Goal: Communication & Community: Answer question/provide support

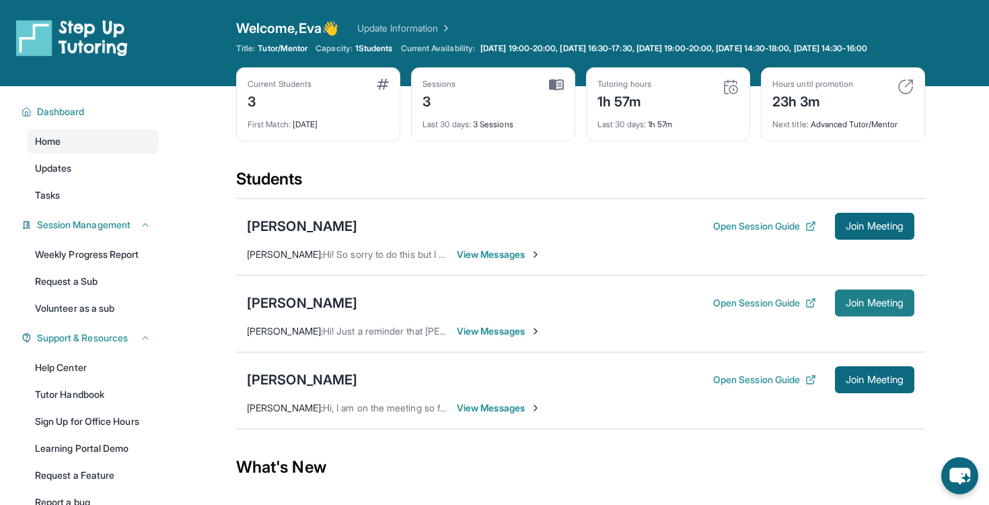
click at [853, 307] on span "Join Meeting" at bounding box center [875, 303] width 58 height 8
click at [296, 312] on div "[PERSON_NAME]" at bounding box center [302, 302] width 110 height 19
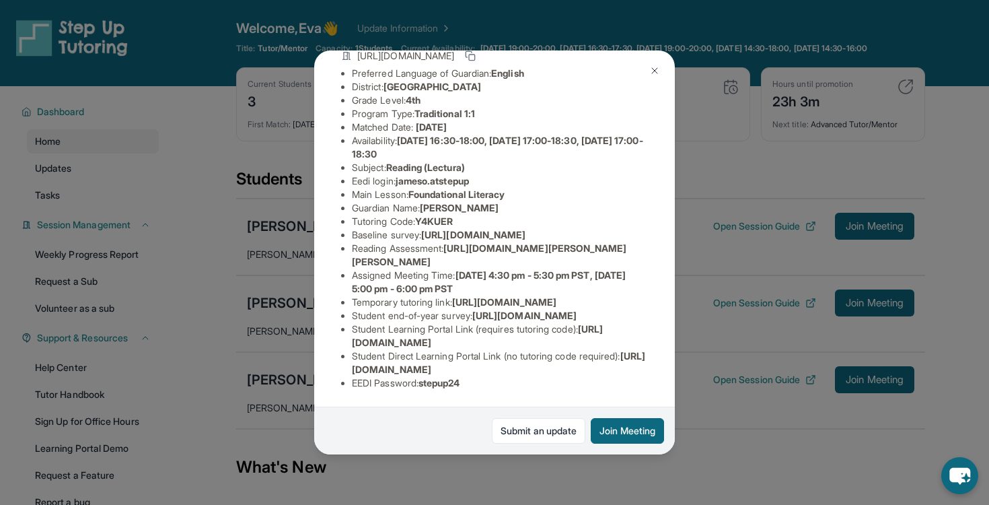
scroll to position [135, 0]
drag, startPoint x: 451, startPoint y: 262, endPoint x: 652, endPoint y: 273, distance: 201.5
click at [652, 273] on div "[PERSON_NAME] Guardian: [PERSON_NAME] Student Information [URL][DOMAIN_NAME] Pr…" at bounding box center [494, 252] width 361 height 404
copy span "[URL][DOMAIN_NAME][PERSON_NAME][PERSON_NAME]"
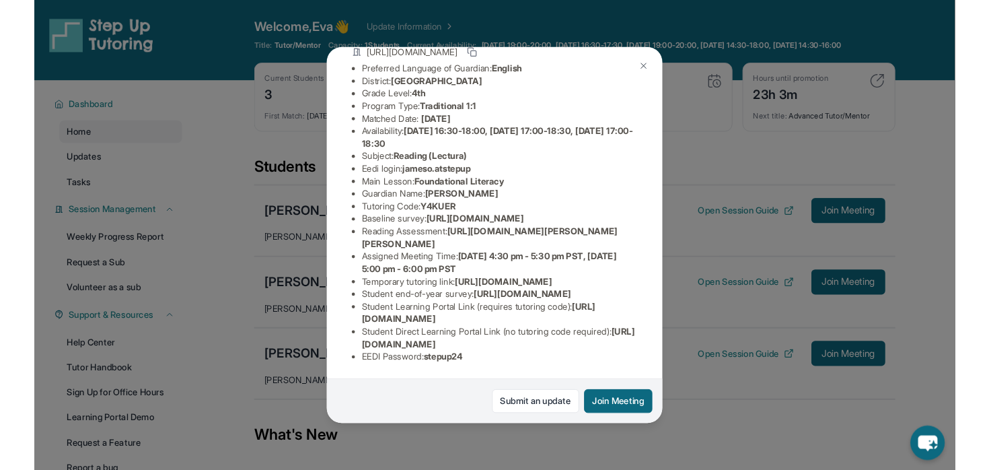
scroll to position [229, 0]
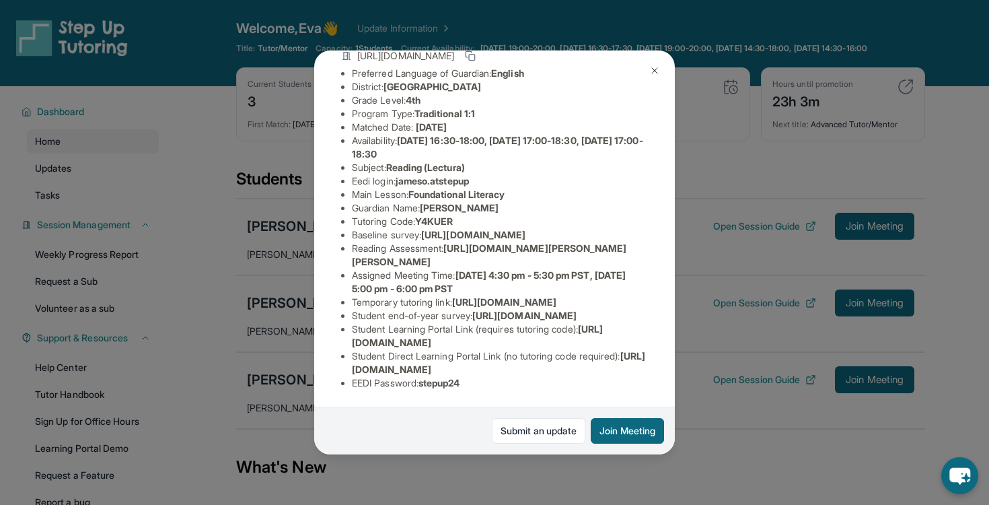
drag, startPoint x: 352, startPoint y: 343, endPoint x: 604, endPoint y: 343, distance: 252.4
click at [605, 343] on li "Student Learning Portal Link (requires tutoring code) : [URL][DOMAIN_NAME]" at bounding box center [500, 335] width 296 height 27
copy span "[URL][DOMAIN_NAME]"
drag, startPoint x: 591, startPoint y: 368, endPoint x: 633, endPoint y: 371, distance: 41.9
click at [633, 371] on li "Student Direct Learning Portal Link (no tutoring code required) : [URL][DOMAIN_…" at bounding box center [500, 362] width 296 height 27
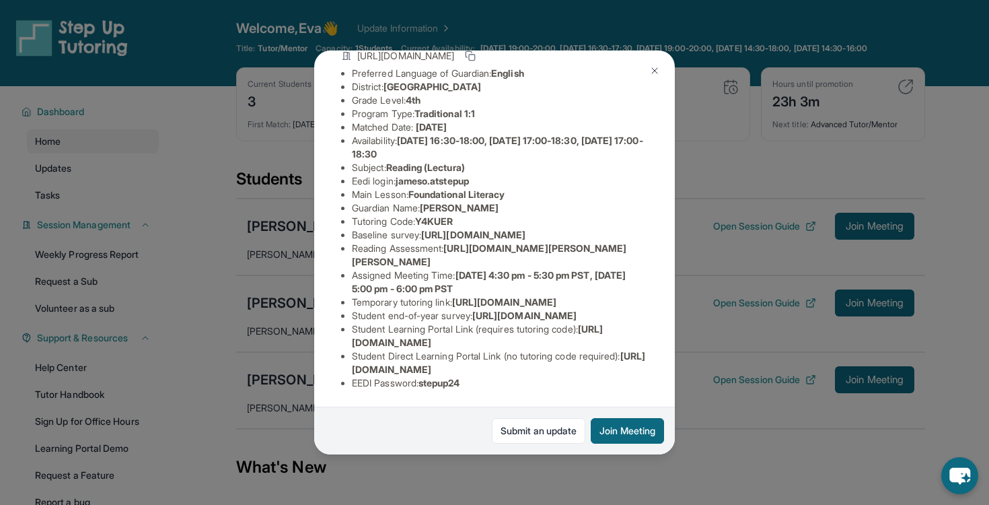
copy span "Y4KUER"
click at [625, 478] on div "[PERSON_NAME] Guardian: [PERSON_NAME] Student Information [URL][DOMAIN_NAME] Pr…" at bounding box center [494, 252] width 989 height 505
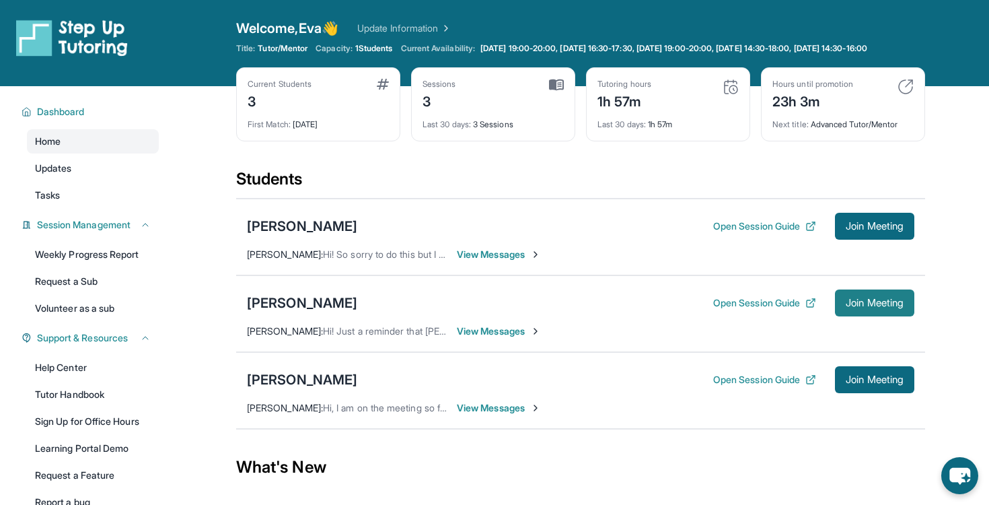
click at [862, 307] on span "Join Meeting" at bounding box center [875, 303] width 58 height 8
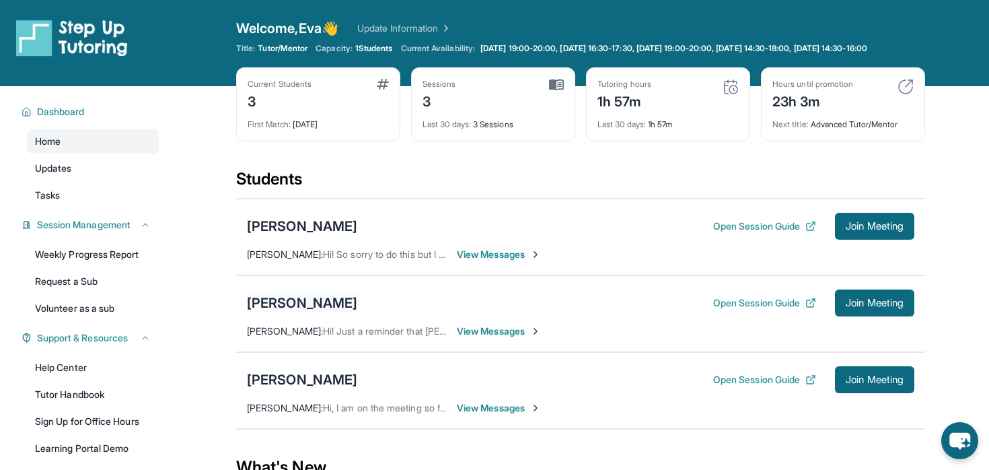
click at [304, 312] on div "[PERSON_NAME]" at bounding box center [302, 302] width 110 height 19
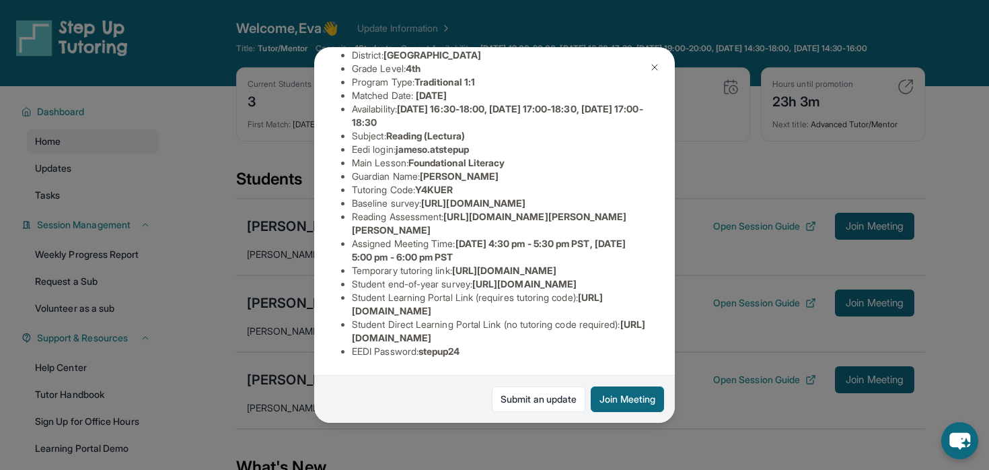
scroll to position [257, 0]
click at [650, 71] on img at bounding box center [654, 67] width 11 height 11
